Goal: Task Accomplishment & Management: Use online tool/utility

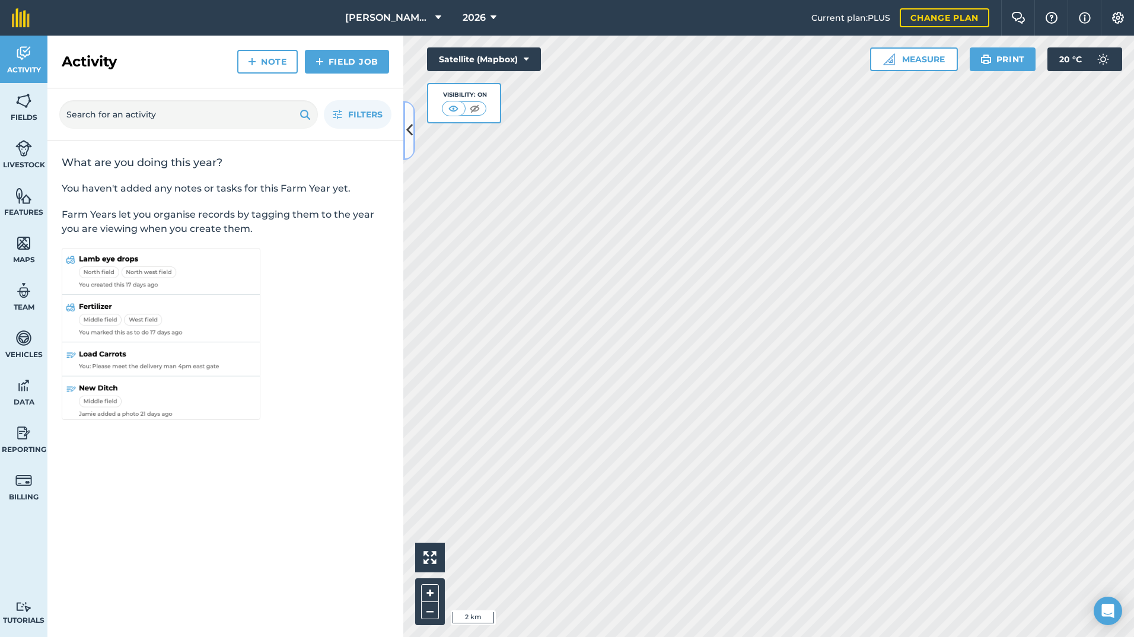
click at [408, 133] on icon at bounding box center [409, 130] width 7 height 21
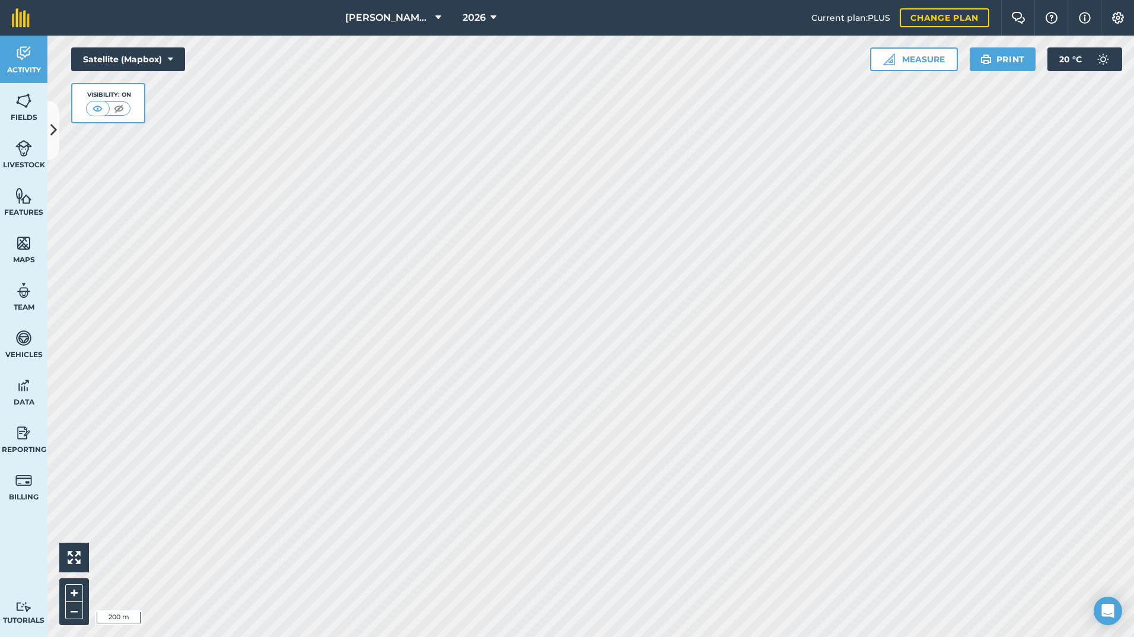
click at [517, 637] on html "[PERSON_NAME] & SONS (MILL HOUSE) 2026 Current plan : PLUS Change plan Farm Cha…" at bounding box center [567, 318] width 1134 height 637
click at [23, 108] on img at bounding box center [23, 101] width 17 height 18
click at [57, 130] on button at bounding box center [53, 130] width 12 height 59
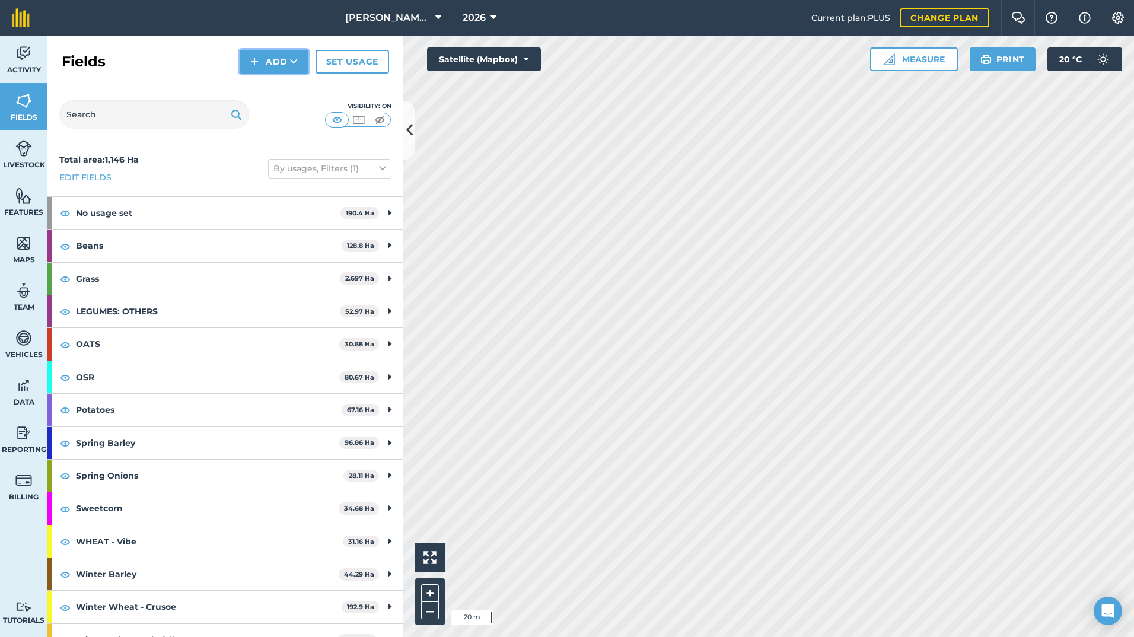
click at [266, 57] on button "Add" at bounding box center [274, 62] width 69 height 24
click at [275, 82] on link "Draw" at bounding box center [273, 88] width 65 height 26
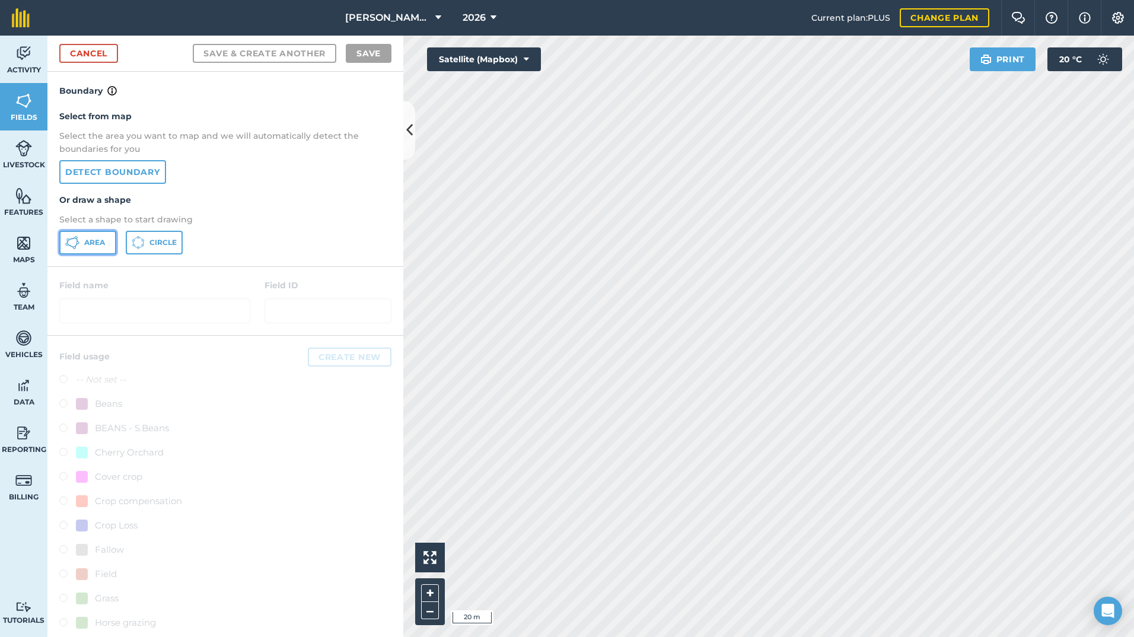
click at [101, 236] on button "Area" at bounding box center [87, 243] width 57 height 24
click at [240, 302] on div "Activity Fields Livestock Features Maps Team Vehicles Data Reporting Billing Tu…" at bounding box center [567, 337] width 1134 height 602
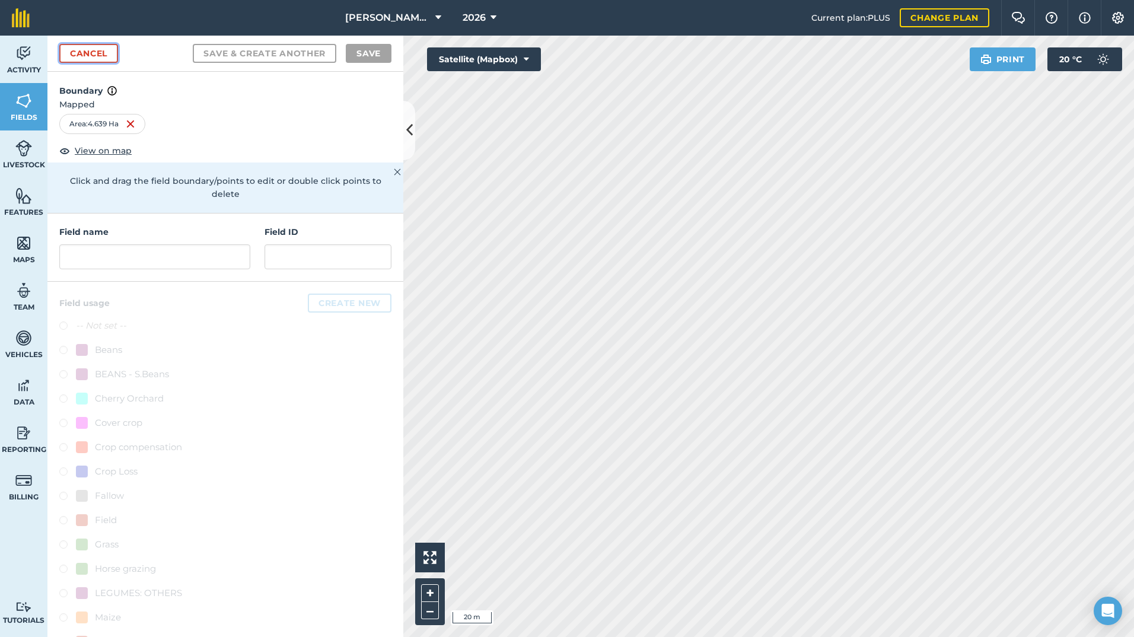
click at [83, 53] on link "Cancel" at bounding box center [88, 53] width 59 height 19
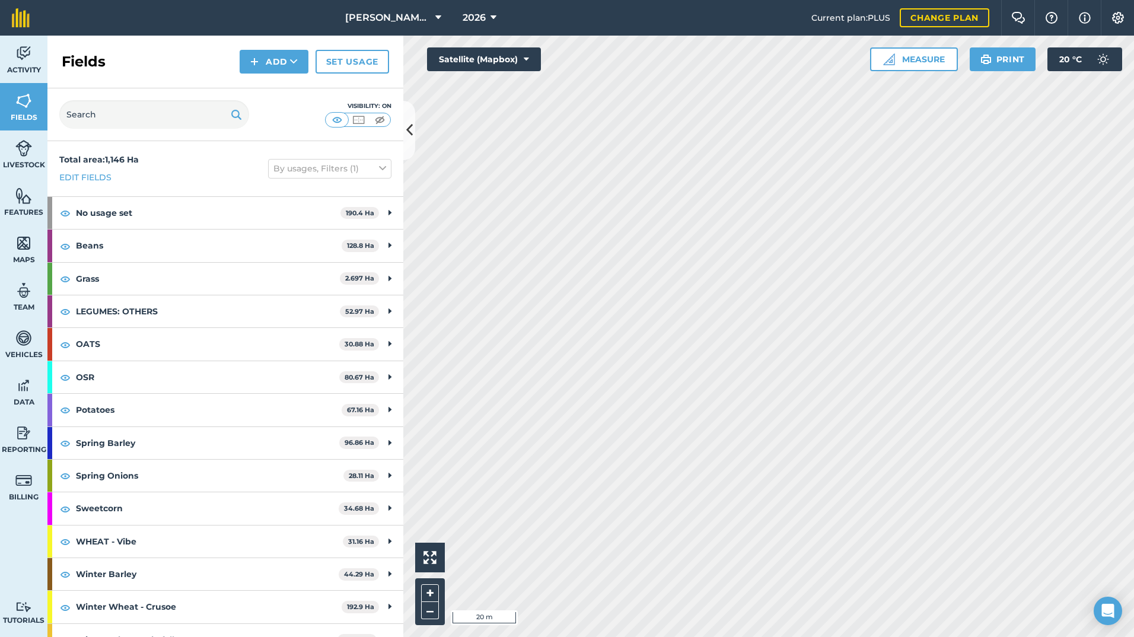
click at [769, 637] on html "[PERSON_NAME] & SONS (MILL HOUSE) 2026 Current plan : PLUS Change plan Farm Cha…" at bounding box center [567, 318] width 1134 height 637
drag, startPoint x: 281, startPoint y: 62, endPoint x: 288, endPoint y: 63, distance: 6.6
click at [281, 62] on button "Add" at bounding box center [274, 62] width 69 height 24
click at [263, 94] on link "Draw" at bounding box center [273, 88] width 65 height 26
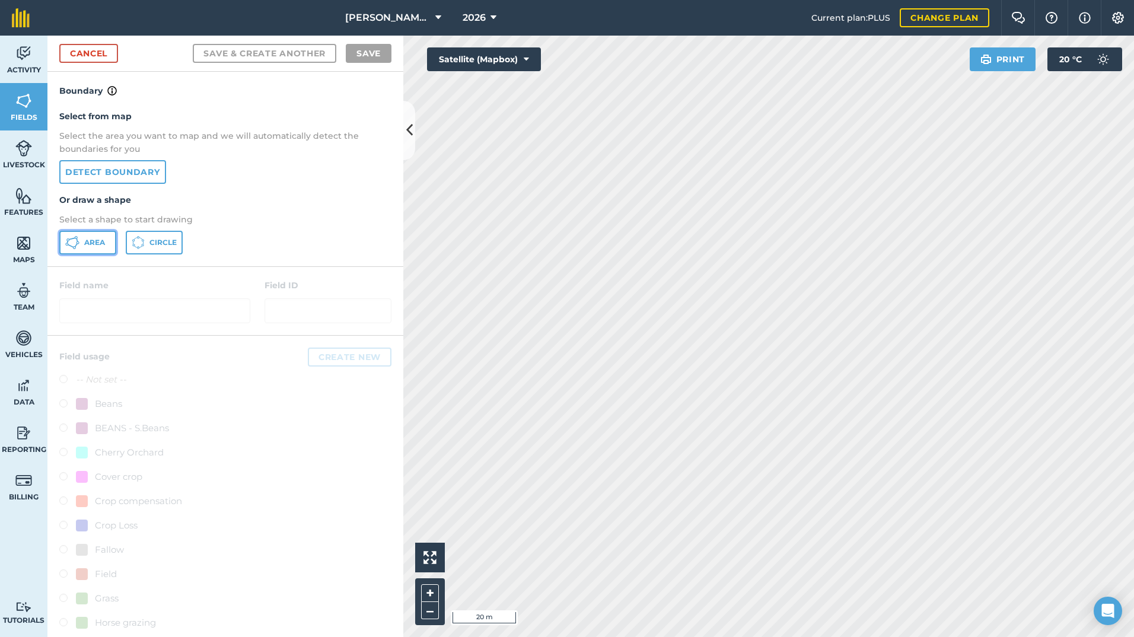
click at [79, 242] on icon at bounding box center [78, 242] width 3 height 3
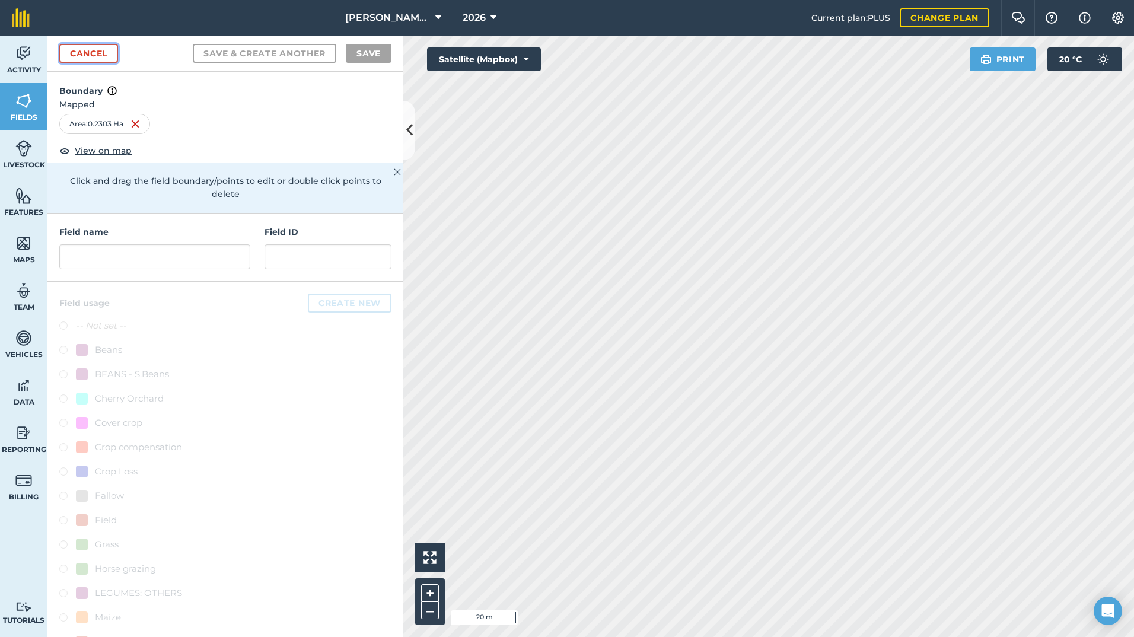
click at [84, 52] on link "Cancel" at bounding box center [88, 53] width 59 height 19
